Goal: Information Seeking & Learning: Learn about a topic

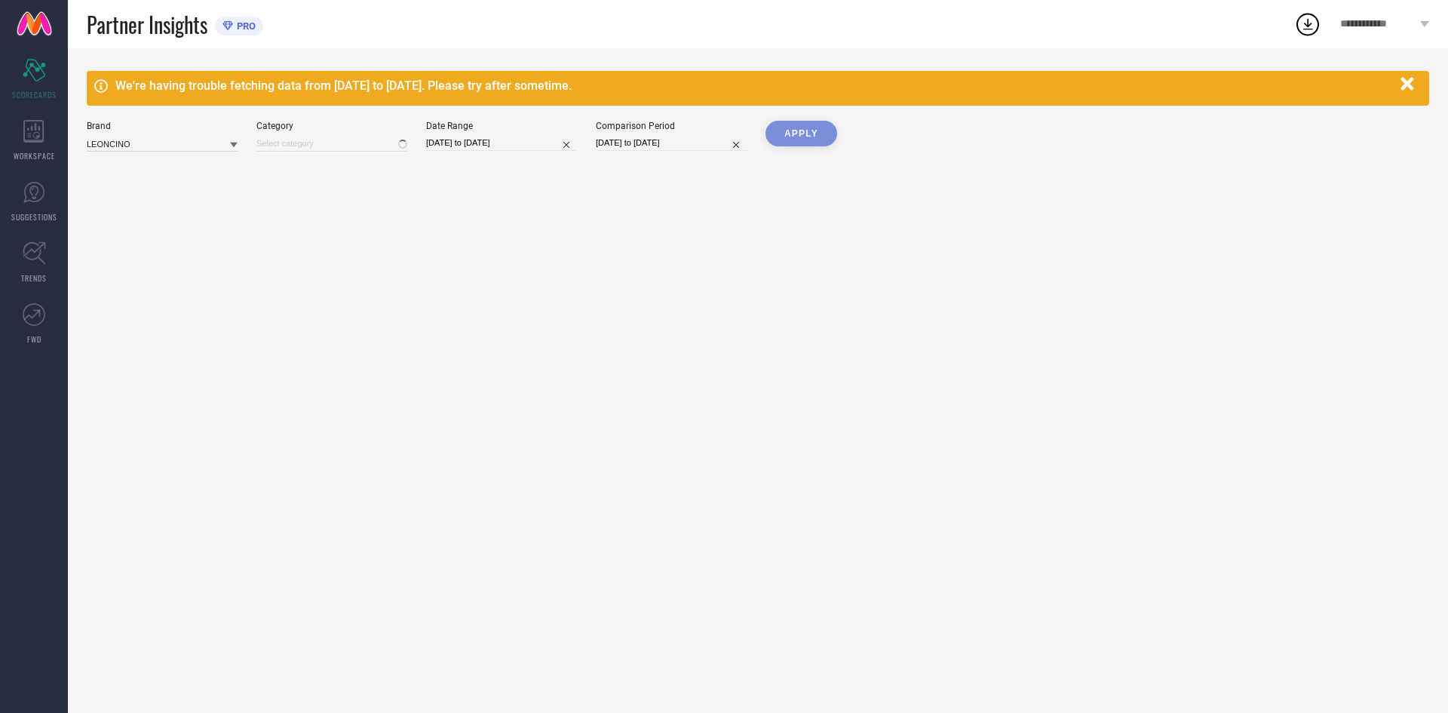
type input "All"
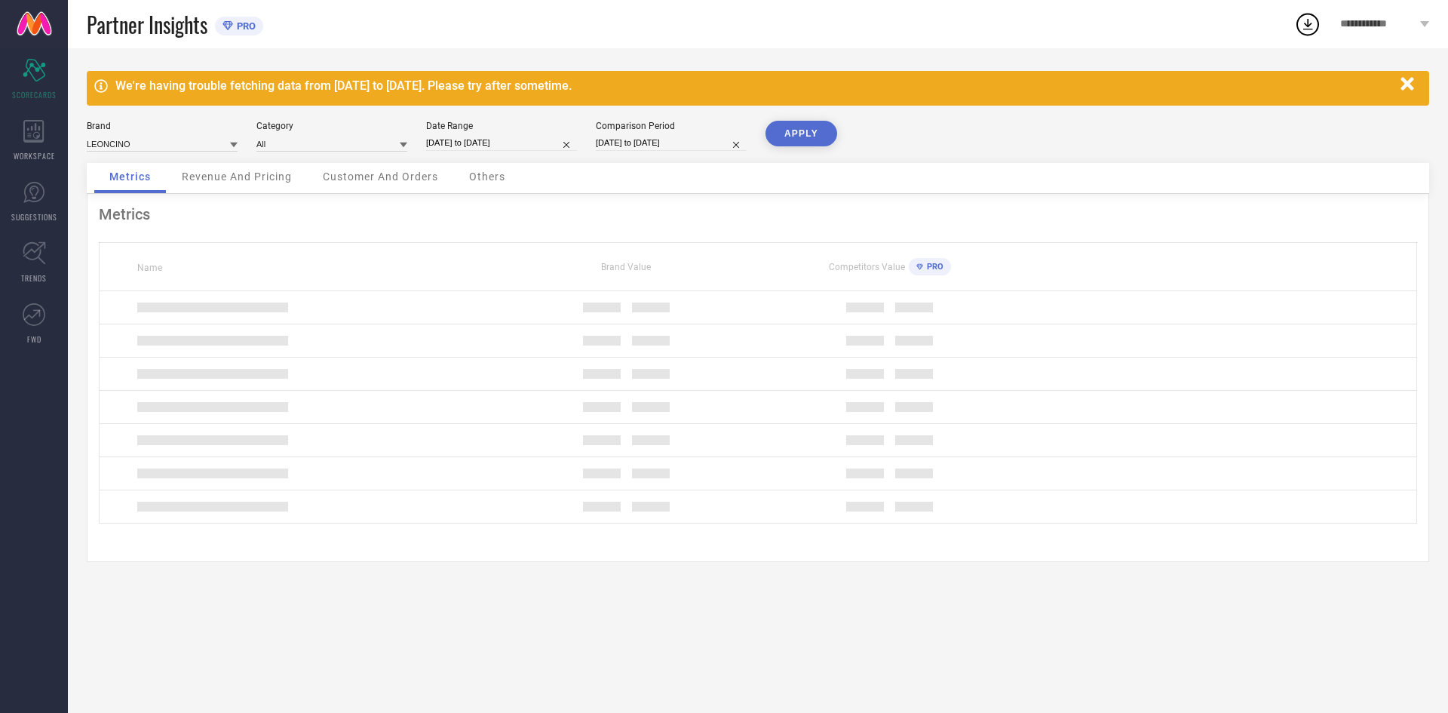
click at [1411, 88] on icon "button" at bounding box center [1407, 83] width 13 height 13
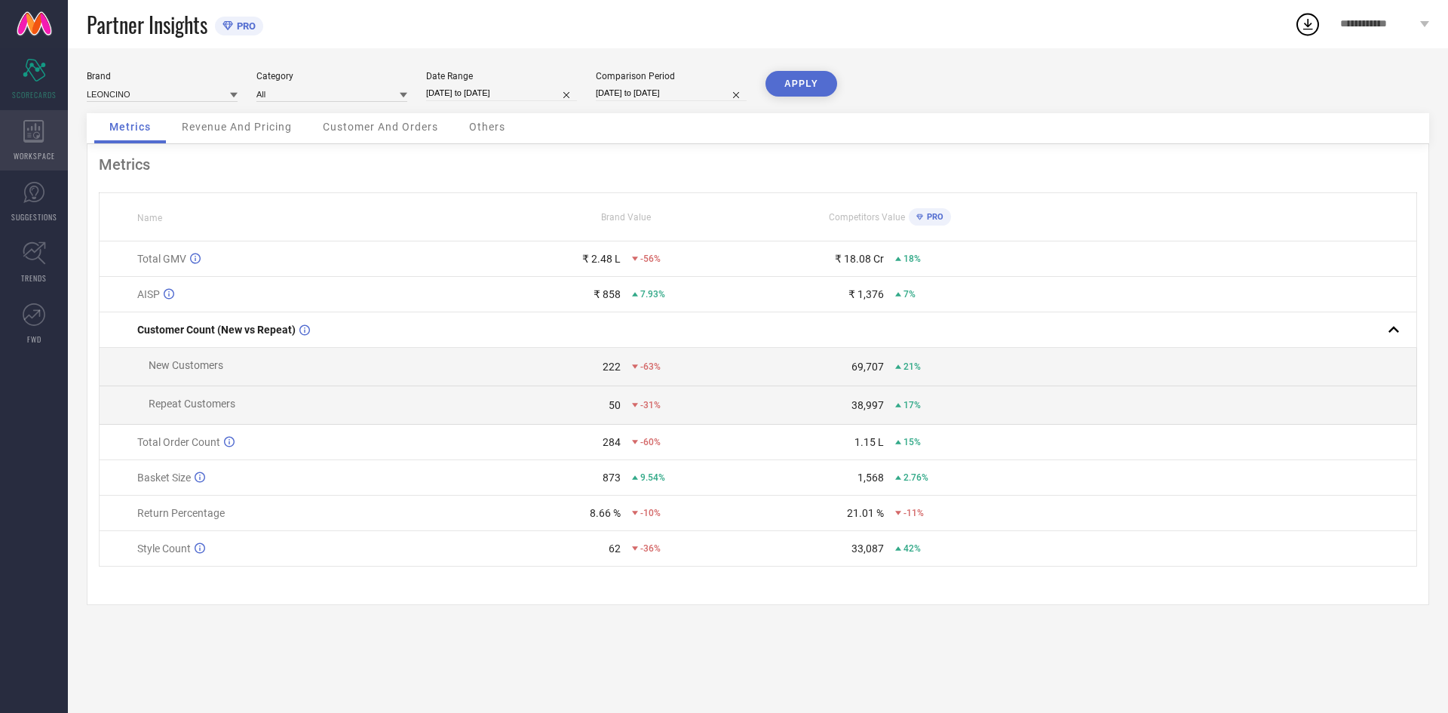
click at [35, 134] on icon at bounding box center [33, 131] width 21 height 23
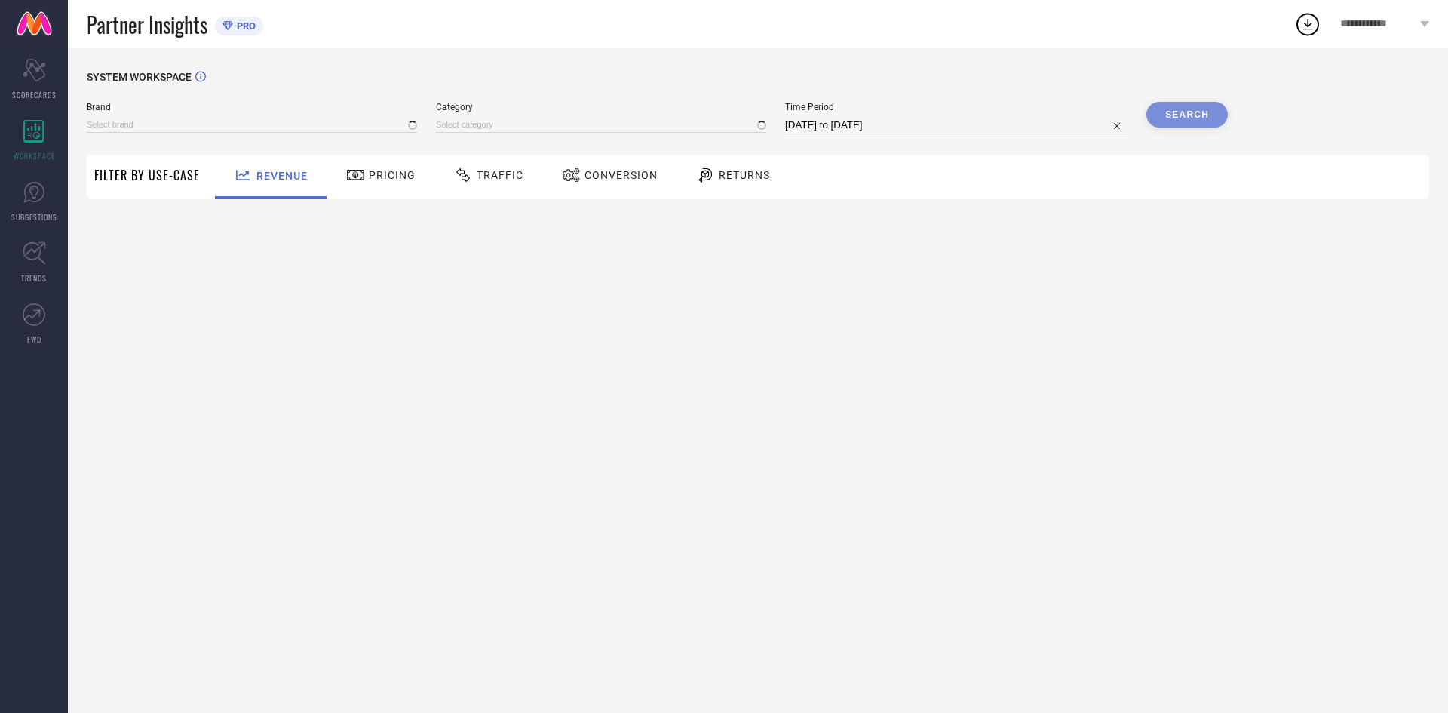
type input "LEONCINO"
type input "All"
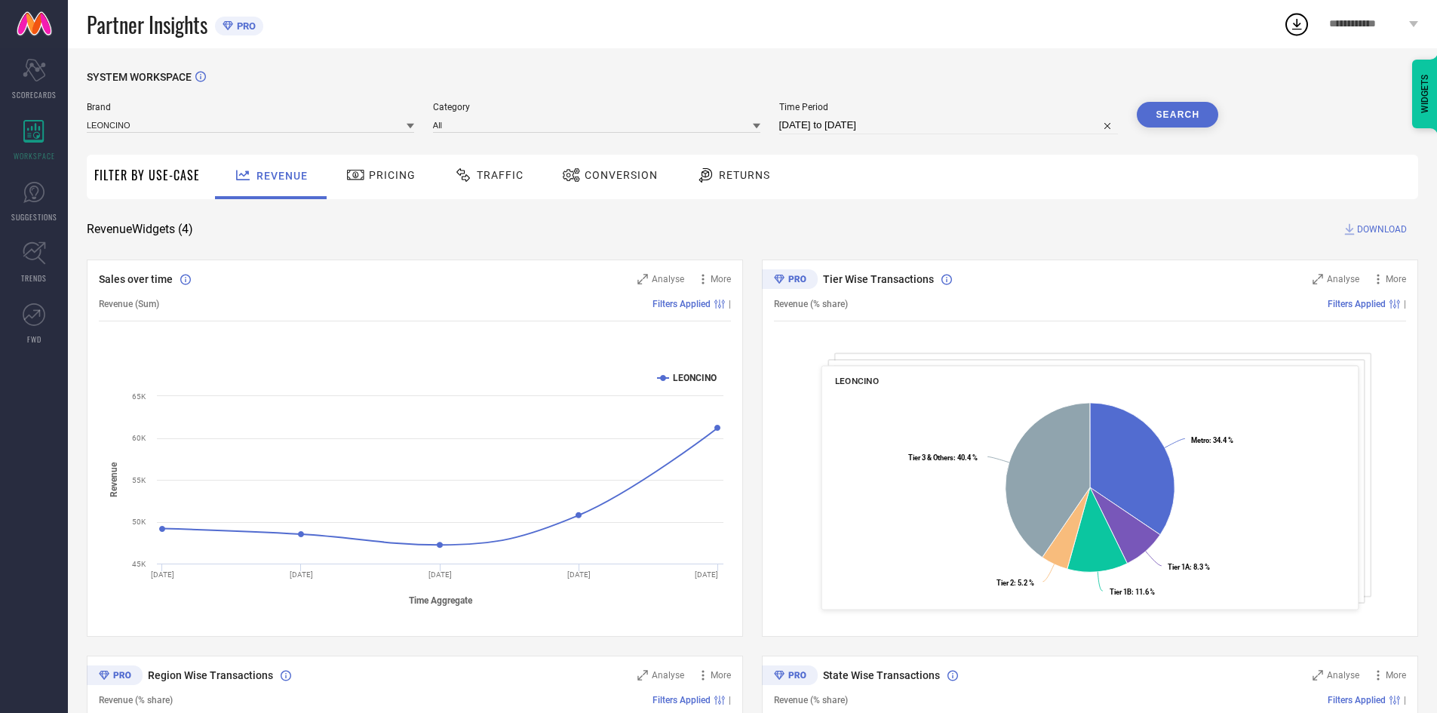
click at [507, 181] on span "Traffic" at bounding box center [500, 175] width 47 height 12
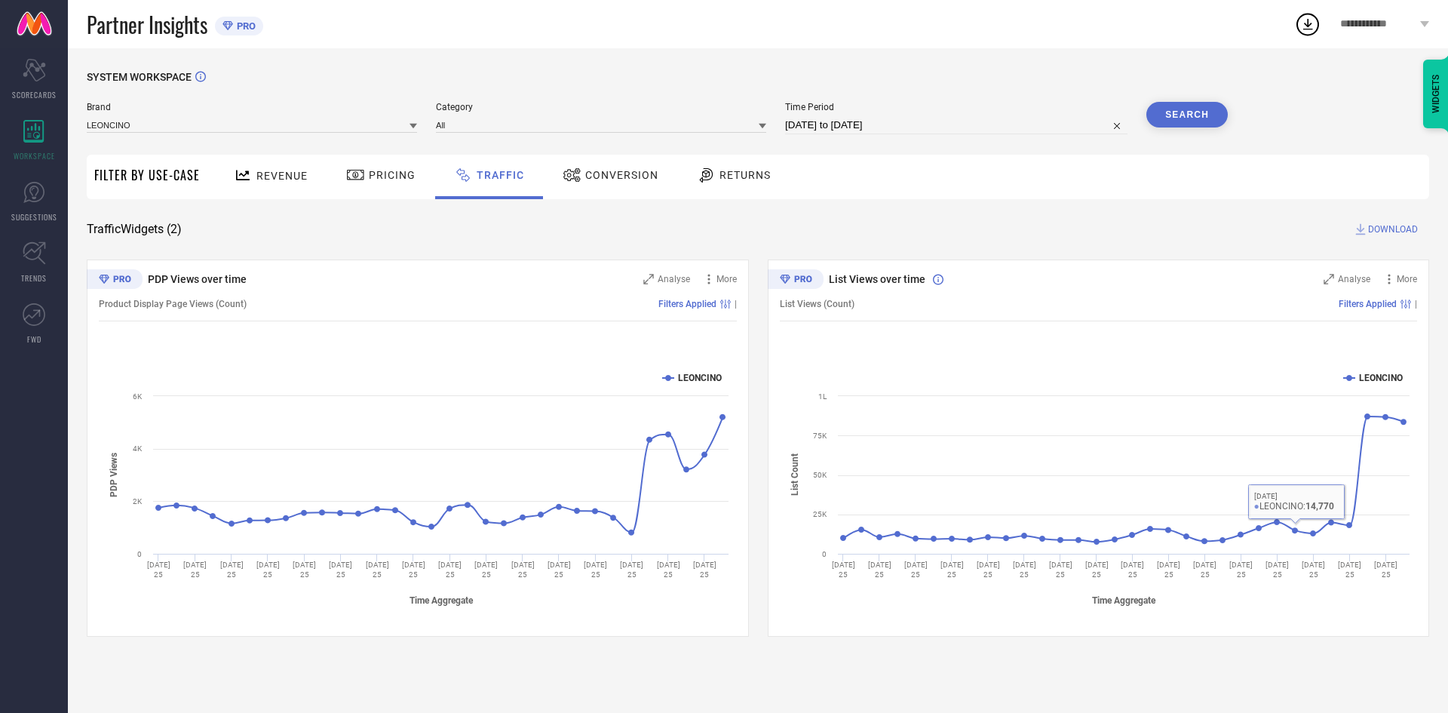
click at [622, 203] on div "SYSTEM WORKSPACE Brand LEONCINO Category All Time Period 15-08-2025 to 14-09-20…" at bounding box center [758, 354] width 1343 height 566
click at [610, 186] on div "Conversion" at bounding box center [610, 175] width 103 height 26
